Goal: Task Accomplishment & Management: Use online tool/utility

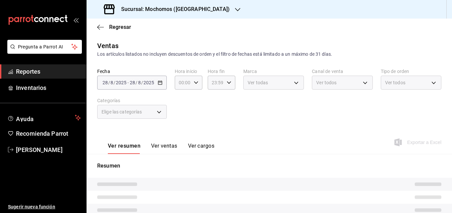
type input "05:00"
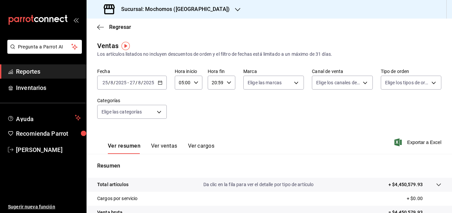
click at [158, 82] on \(Stroke\) "button" at bounding box center [160, 82] width 4 height 0
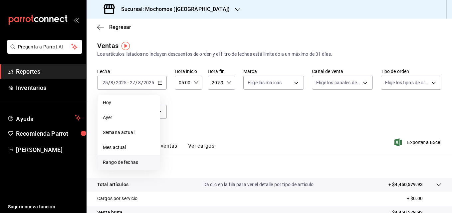
click at [116, 163] on span "Rango de fechas" at bounding box center [129, 162] width 52 height 7
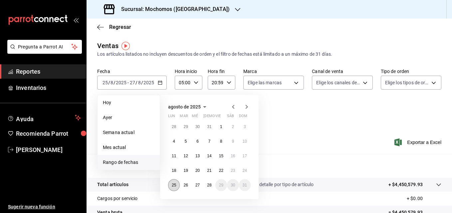
click at [173, 187] on abbr "25" at bounding box center [174, 185] width 4 height 5
click at [209, 187] on abbr "28" at bounding box center [209, 185] width 4 height 5
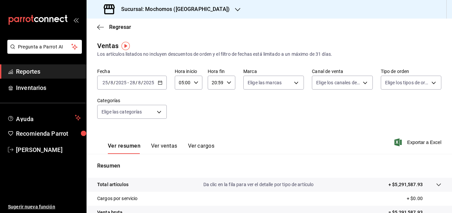
click at [227, 83] on \(Stroke\) "button" at bounding box center [229, 82] width 4 height 2
click at [217, 111] on button "08" at bounding box center [213, 110] width 11 height 13
click at [212, 125] on span "05" at bounding box center [213, 124] width 3 height 5
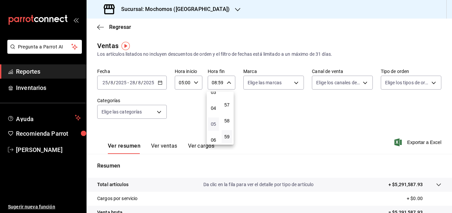
type input "05:59"
click at [213, 125] on span "05" at bounding box center [213, 124] width 3 height 5
click at [410, 139] on div at bounding box center [226, 106] width 452 height 213
click at [411, 142] on span "Exportar a Excel" at bounding box center [418, 143] width 46 height 8
